Goal: Find specific page/section: Find specific page/section

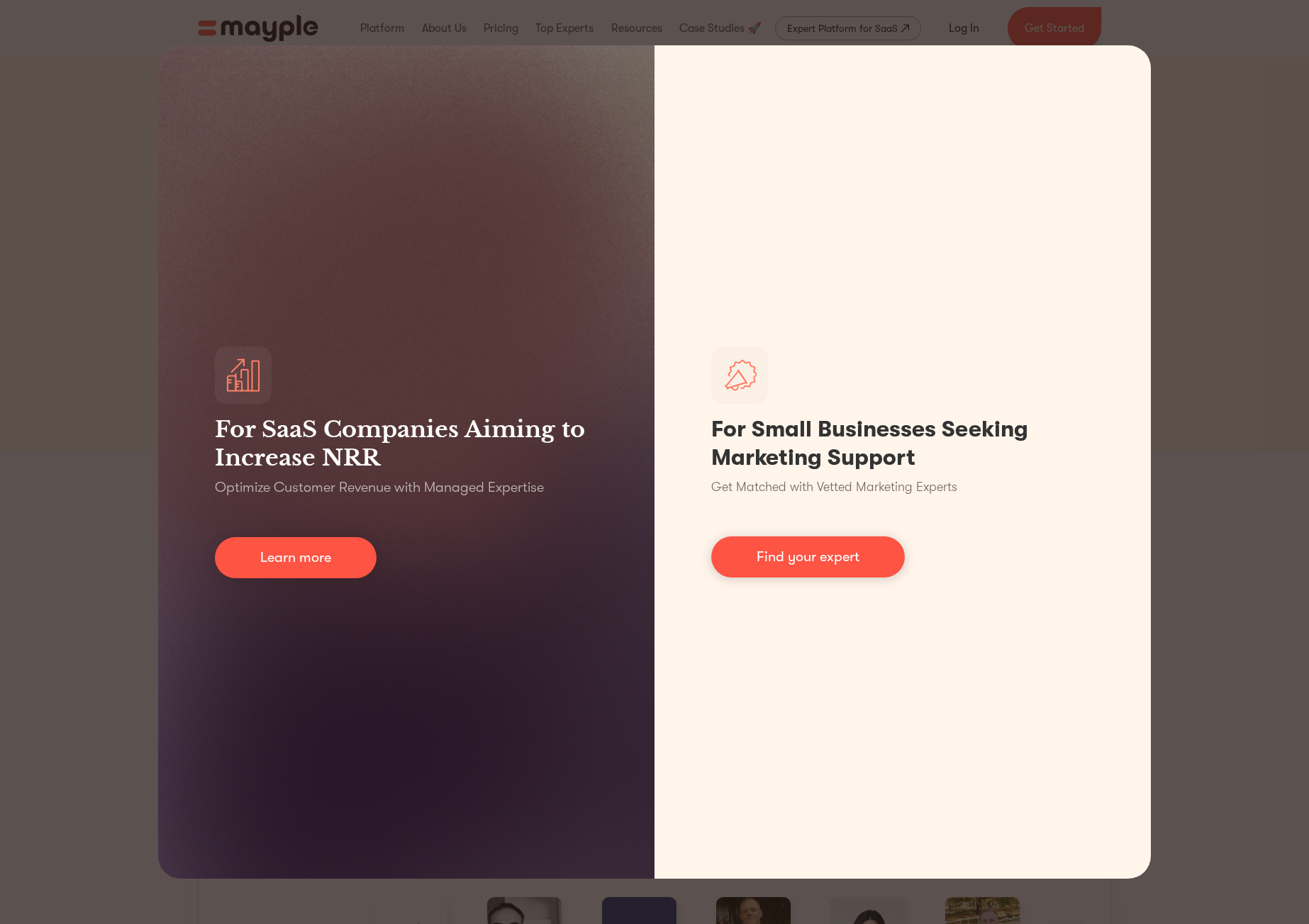
click at [1256, 495] on div "For SaaS Companies Aiming to Increase NRR Optimize Customer Revenue with Manage…" at bounding box center [654, 462] width 1309 height 924
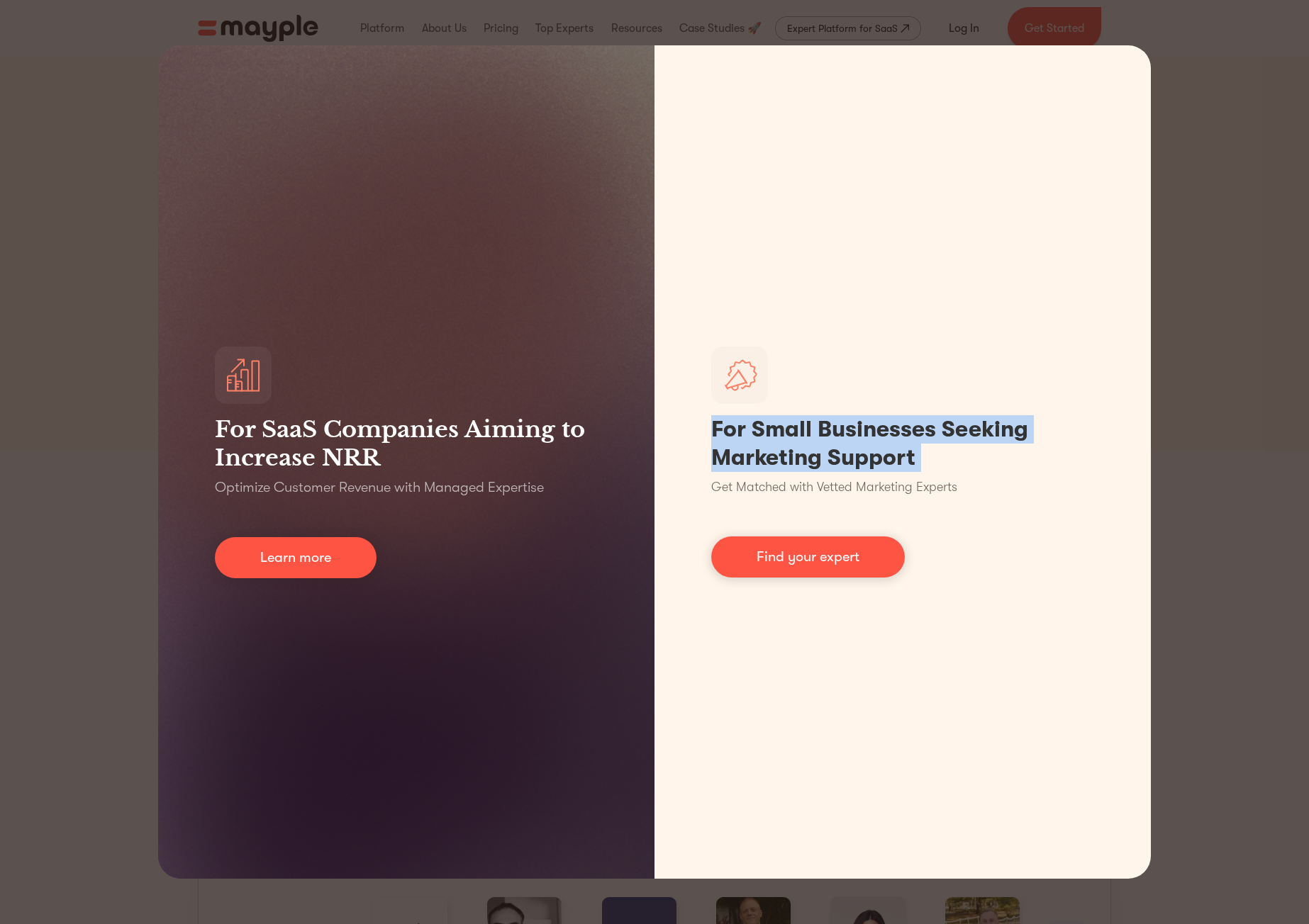
click at [1256, 495] on div "For SaaS Companies Aiming to Increase NRR Optimize Customer Revenue with Manage…" at bounding box center [654, 462] width 1309 height 924
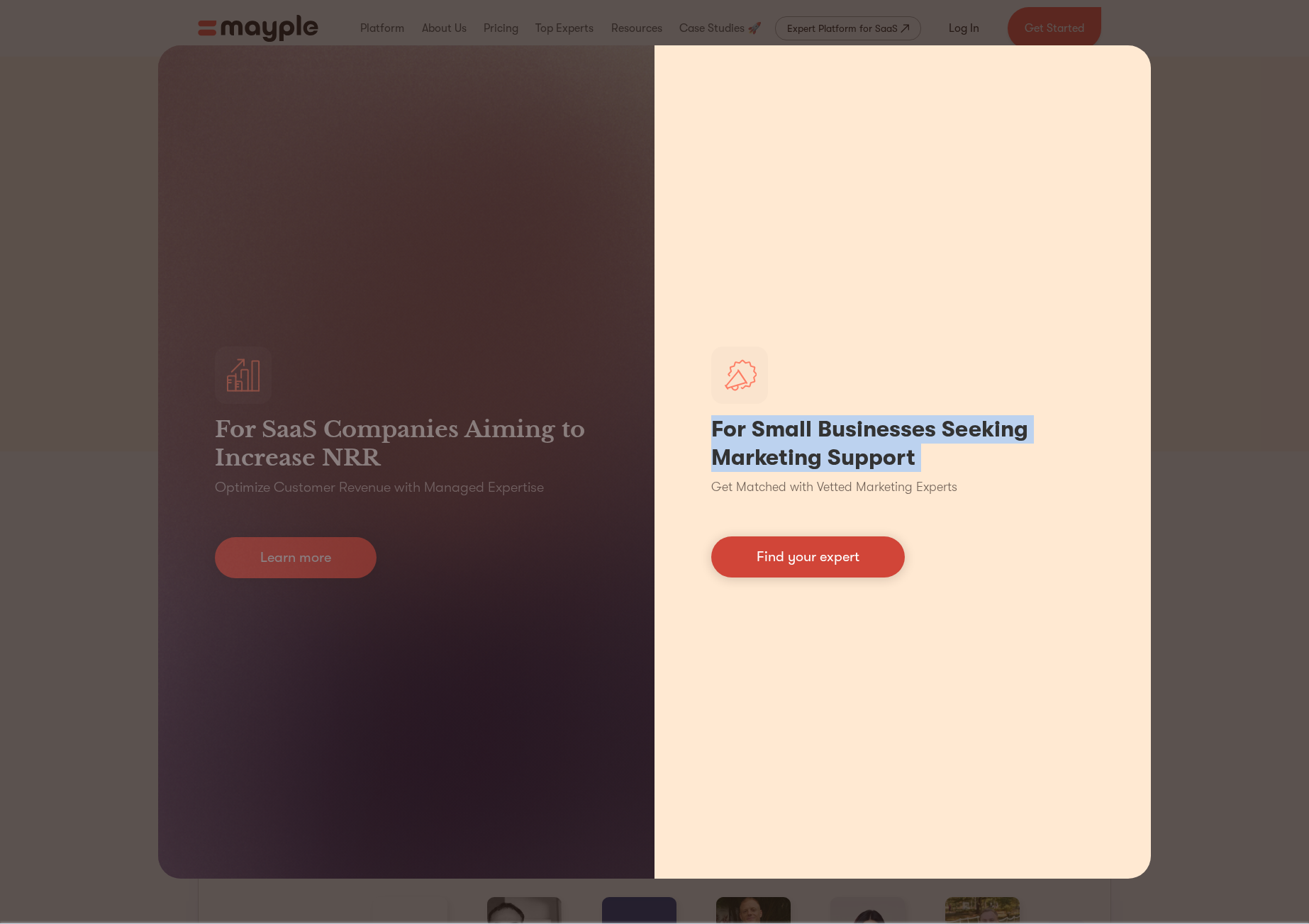
click at [874, 561] on link "Find your expert" at bounding box center [808, 557] width 193 height 41
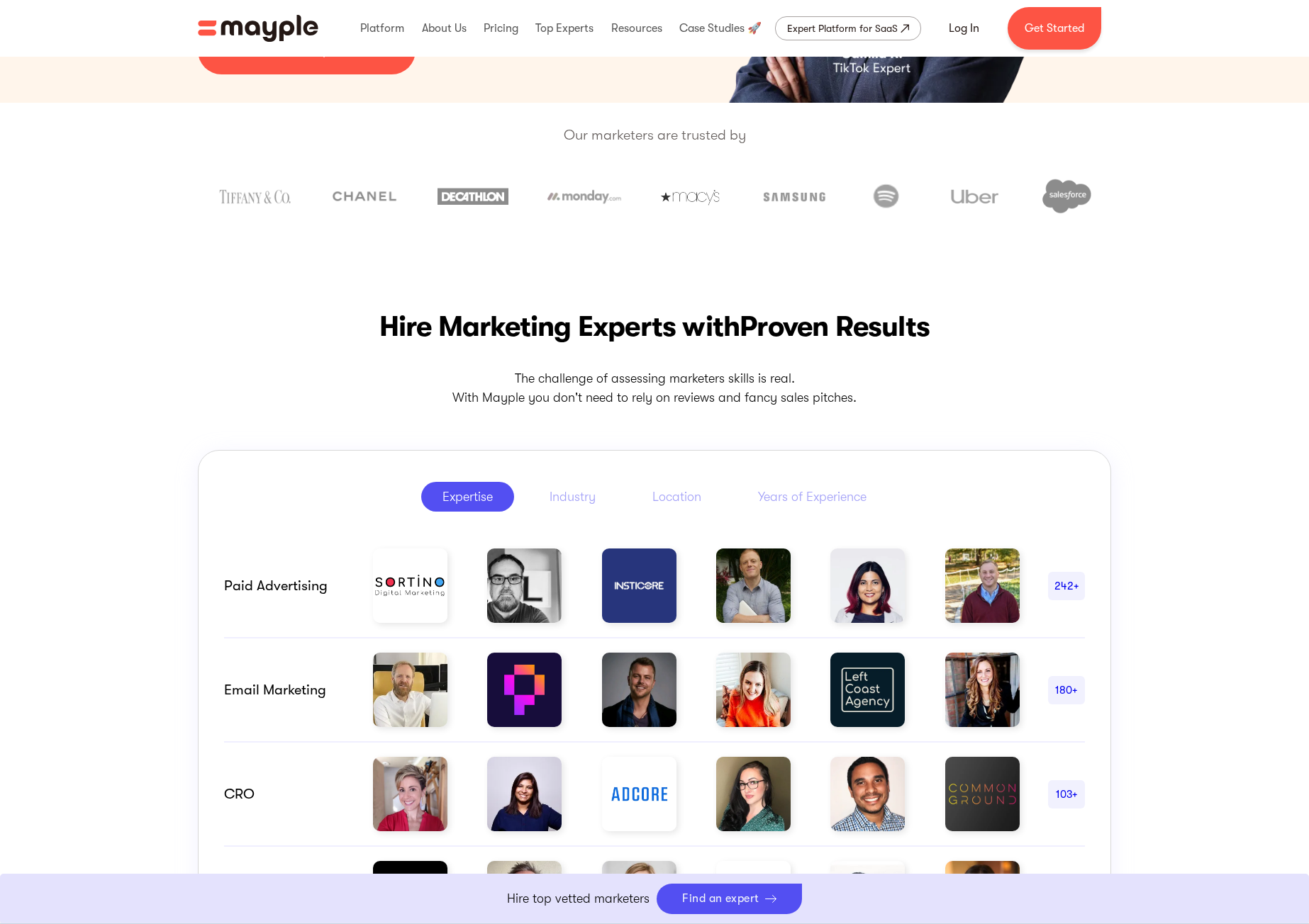
scroll to position [497, 0]
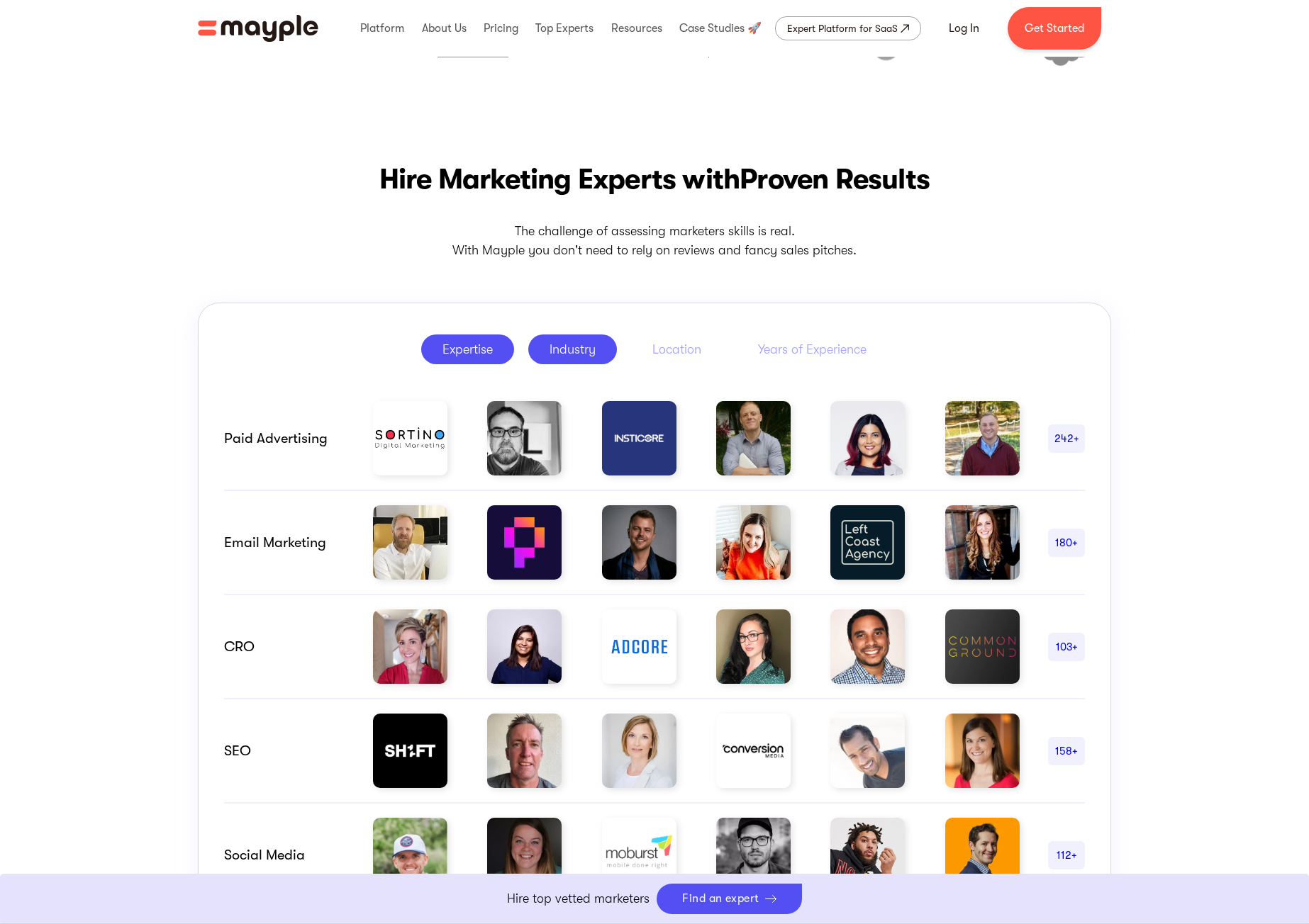
click at [572, 356] on div "Industry" at bounding box center [573, 349] width 46 height 17
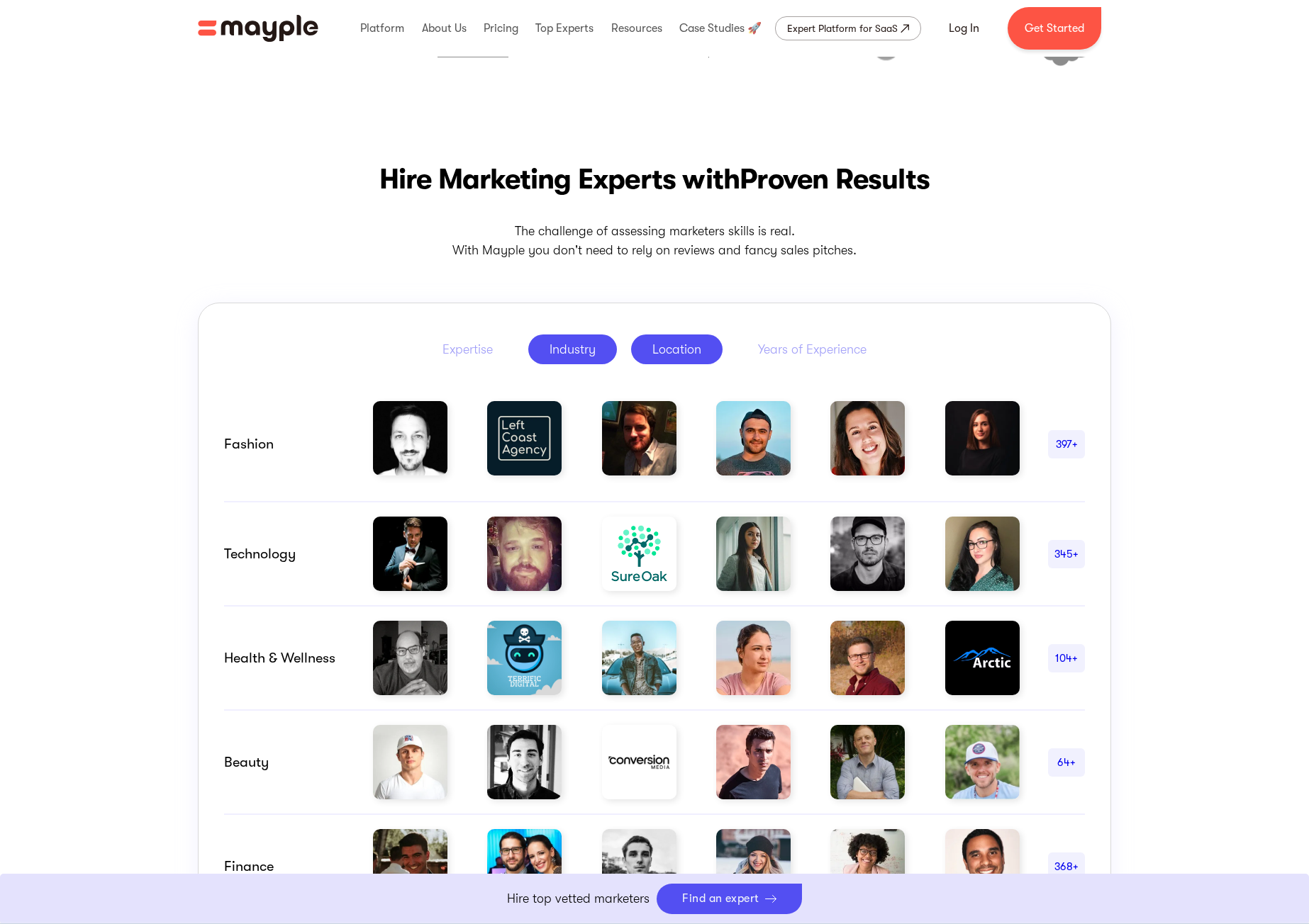
click at [636, 350] on link "Location" at bounding box center [676, 349] width 91 height 30
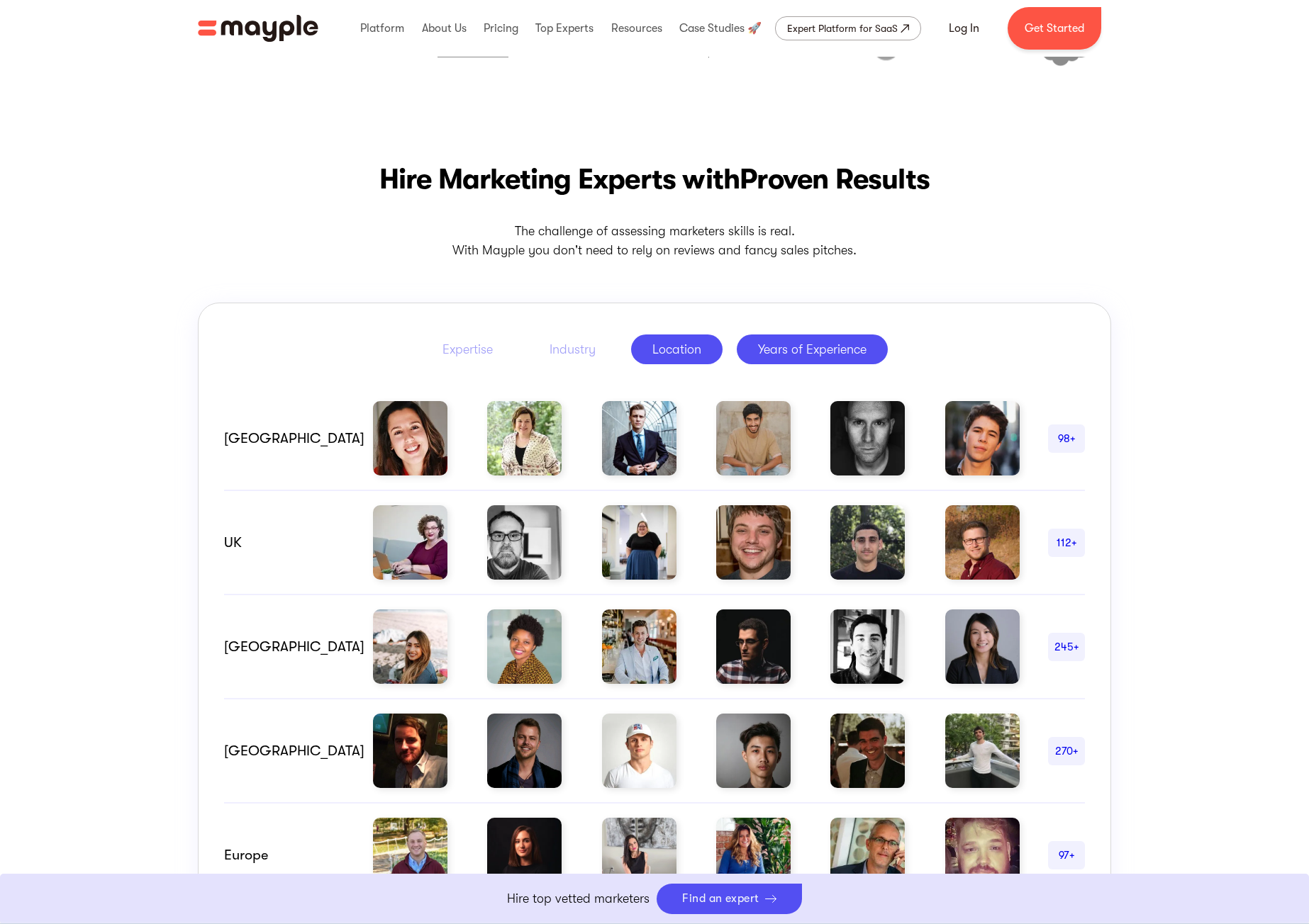
click at [816, 351] on div "Years of Experience" at bounding box center [812, 349] width 108 height 17
